Goal: Task Accomplishment & Management: Complete application form

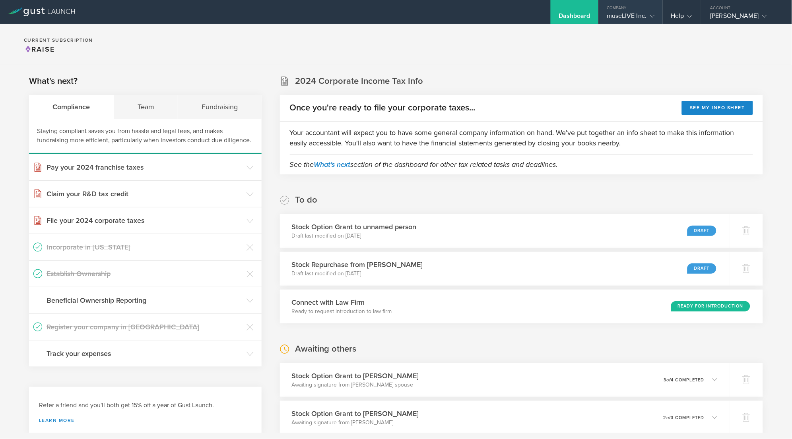
click at [394, 17] on div "museLIVE Inc." at bounding box center [631, 18] width 48 height 12
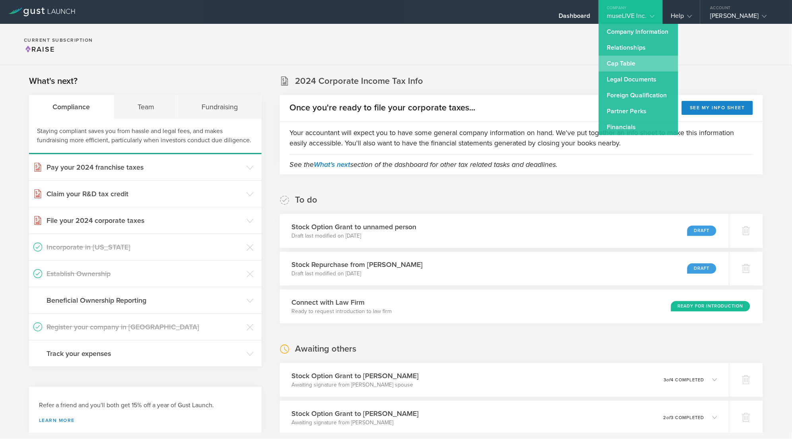
click at [394, 63] on link "Cap Table" at bounding box center [639, 64] width 80 height 16
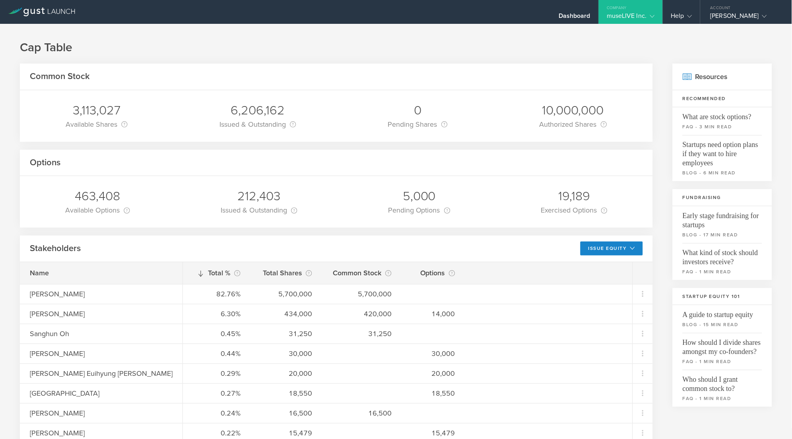
click at [394, 17] on div "museLIVE Inc." at bounding box center [631, 18] width 48 height 12
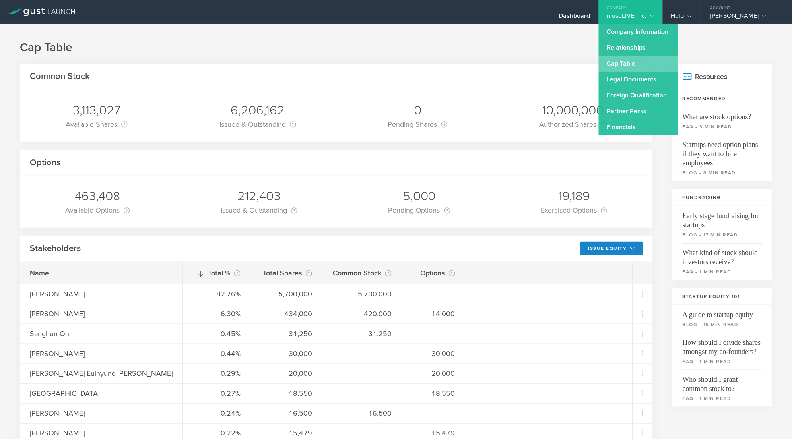
click at [394, 59] on link "Cap Table" at bounding box center [639, 64] width 80 height 16
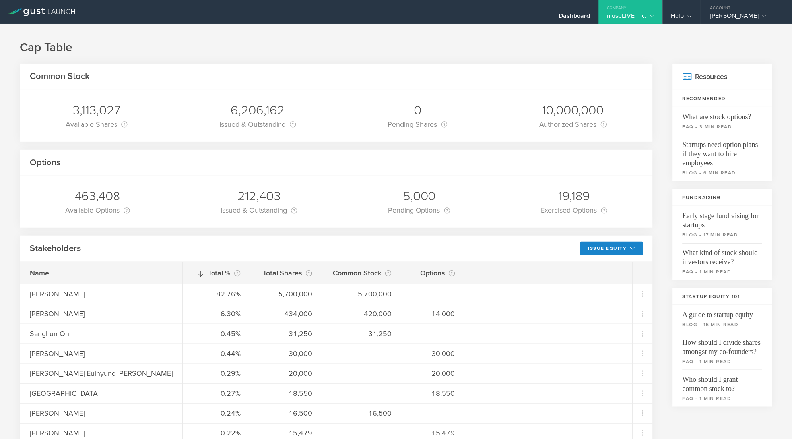
click at [394, 14] on div "museLIVE Inc." at bounding box center [631, 18] width 48 height 12
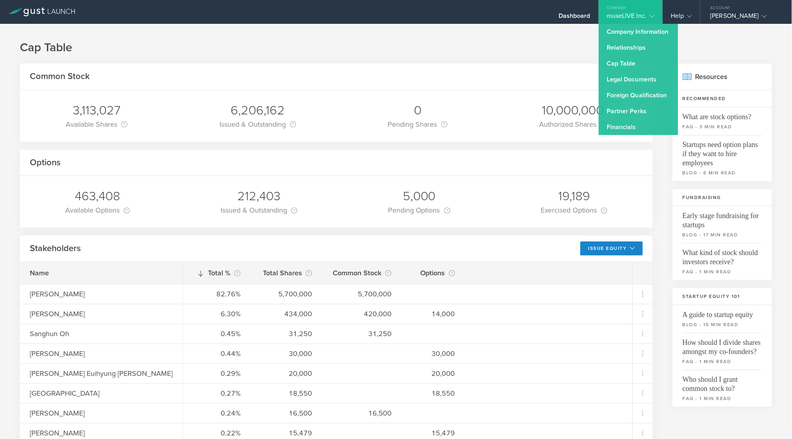
click at [394, 11] on div "Company" at bounding box center [631, 6] width 64 height 12
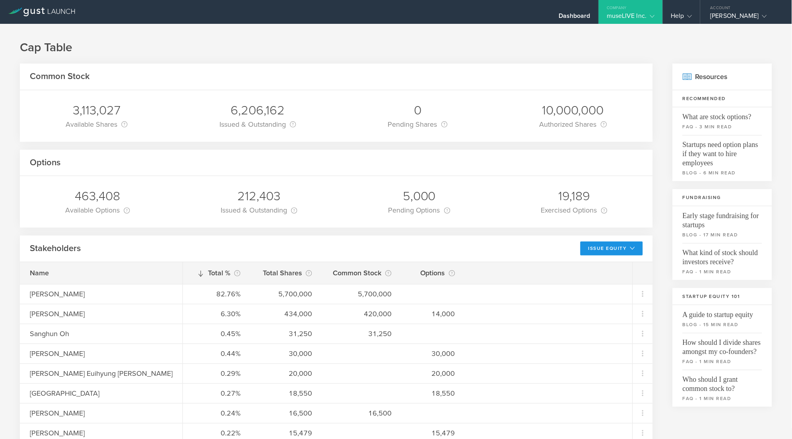
click at [394, 243] on button "Issue Equity" at bounding box center [611, 249] width 62 height 14
click at [394, 264] on li "Grant Stock Options" at bounding box center [605, 267] width 69 height 16
click at [394, 247] on button "Issue Equity" at bounding box center [611, 249] width 62 height 14
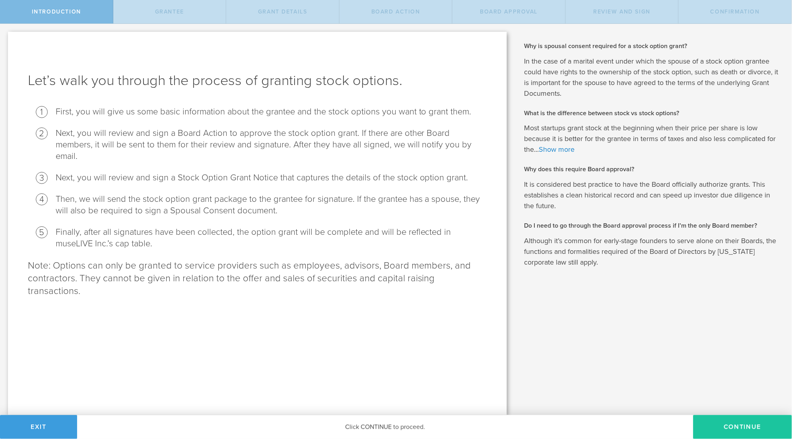
click at [744, 428] on button "Continue" at bounding box center [742, 427] width 99 height 24
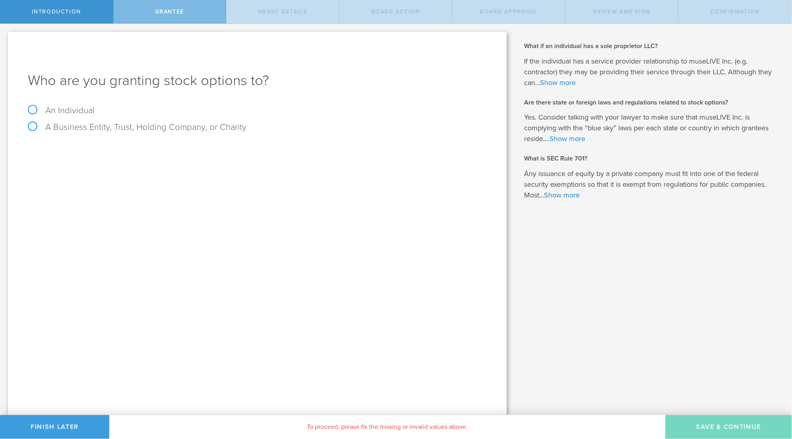
click at [67, 110] on label "An Individual" at bounding box center [61, 110] width 67 height 10
click at [5, 37] on input "An Individual" at bounding box center [2, 30] width 5 height 13
radio input "true"
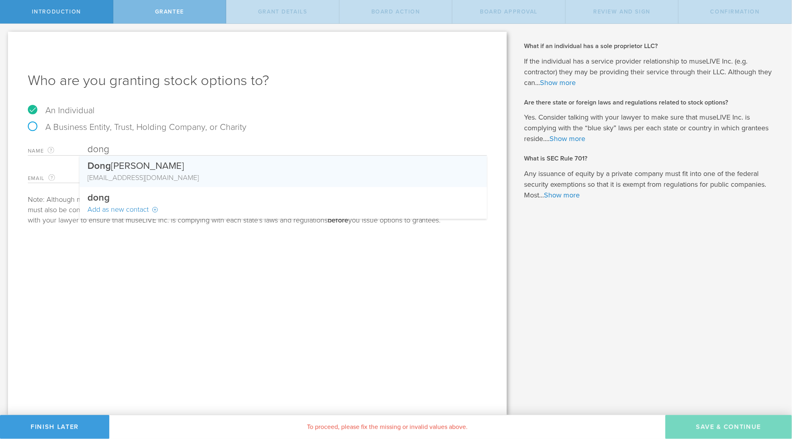
click at [168, 168] on div "Dong hee Lee" at bounding box center [283, 164] width 392 height 17
type input "Donghee Lee"
type input "mypoints12704@gmail.com"
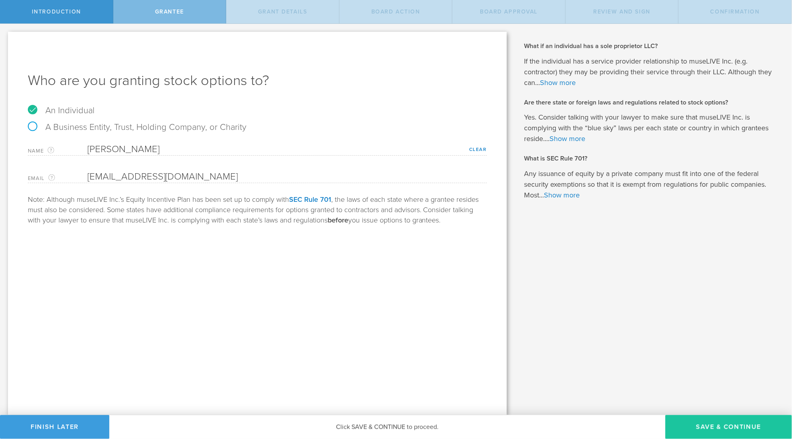
click at [719, 426] on button "Save & Continue" at bounding box center [729, 427] width 126 height 24
type input "48"
type input "12"
select select "none"
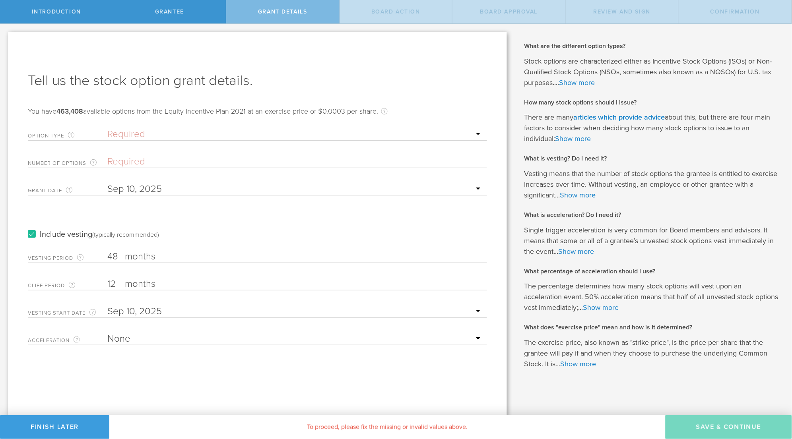
select select "nso"
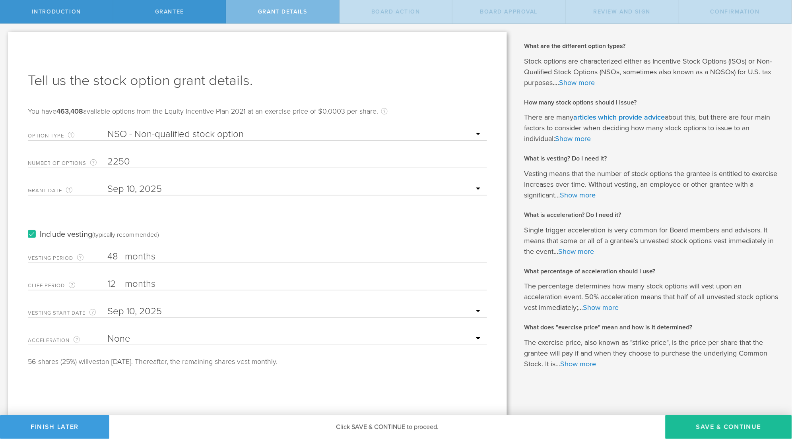
type input "2,250"
click at [240, 214] on div "Include vesting (typically recommended)" at bounding box center [257, 227] width 459 height 40
click at [725, 430] on button "Save & Continue" at bounding box center [729, 427] width 126 height 24
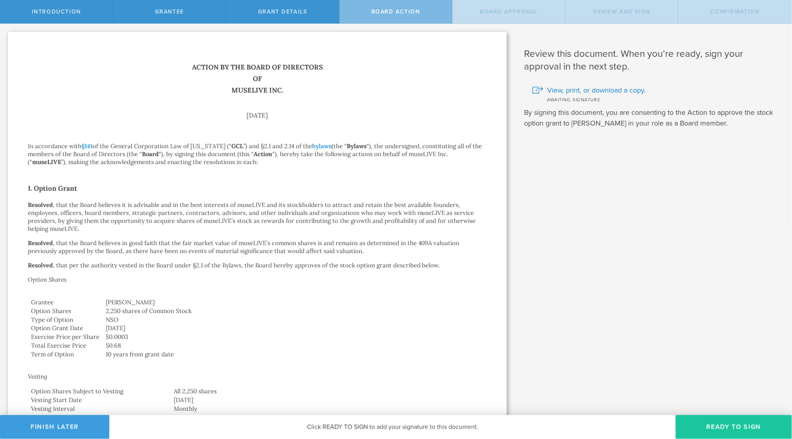
click at [737, 428] on button "Ready to Sign" at bounding box center [734, 427] width 116 height 24
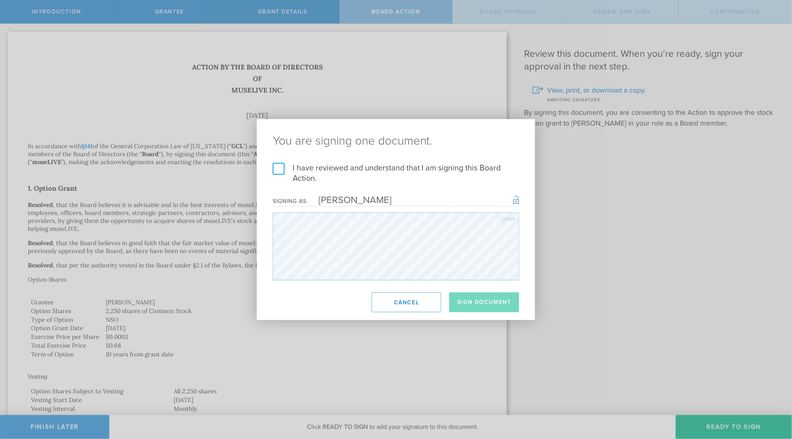
click at [281, 170] on label "I have reviewed and understand that I am signing this Board Action." at bounding box center [396, 173] width 247 height 21
click at [0, 0] on input "I have reviewed and understand that I am signing this Board Action." at bounding box center [0, 0] width 0 height 0
click at [492, 299] on button "Sign Document" at bounding box center [484, 303] width 70 height 20
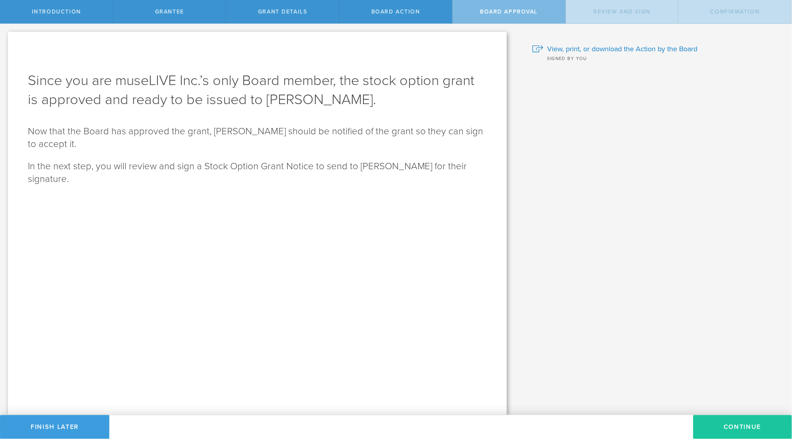
click at [756, 422] on button "Continue" at bounding box center [742, 427] width 99 height 24
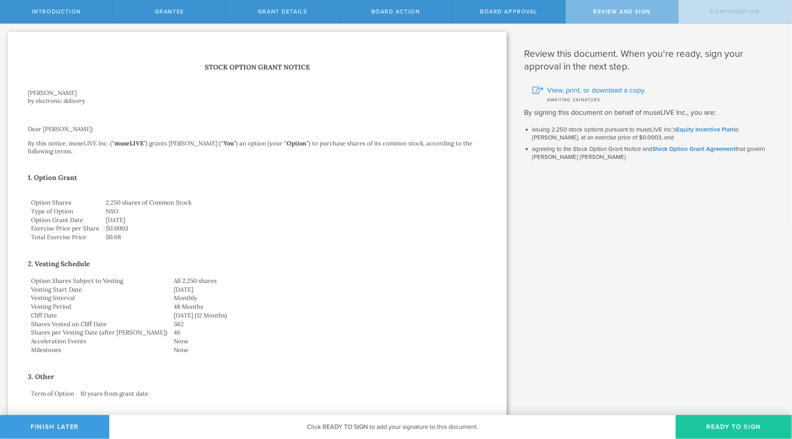
click at [737, 420] on button "Ready to Sign" at bounding box center [734, 427] width 116 height 24
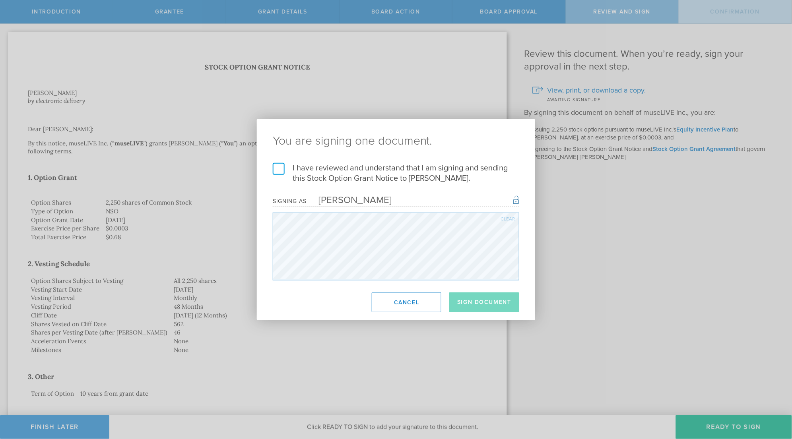
click at [281, 169] on label "I have reviewed and understand that I am signing and sending this Stock Option …" at bounding box center [396, 173] width 247 height 21
click at [0, 0] on input "I have reviewed and understand that I am signing and sending this Stock Option …" at bounding box center [0, 0] width 0 height 0
click at [476, 299] on button "Sign Document" at bounding box center [484, 303] width 70 height 20
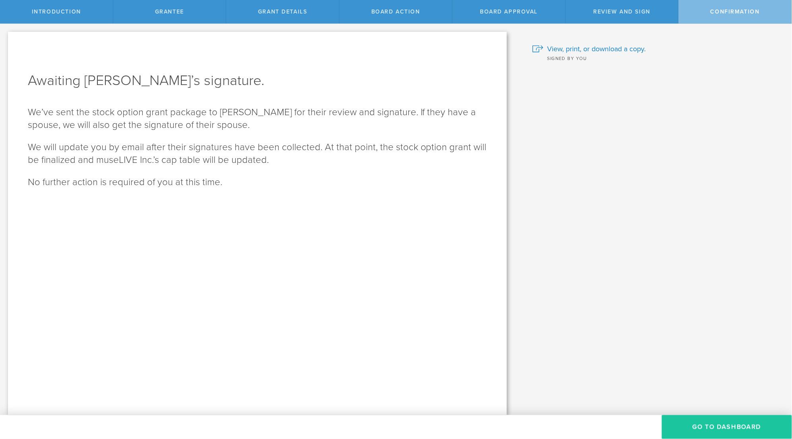
click at [721, 430] on button "Go To Dashboard" at bounding box center [727, 427] width 130 height 24
